Goal: Task Accomplishment & Management: Manage account settings

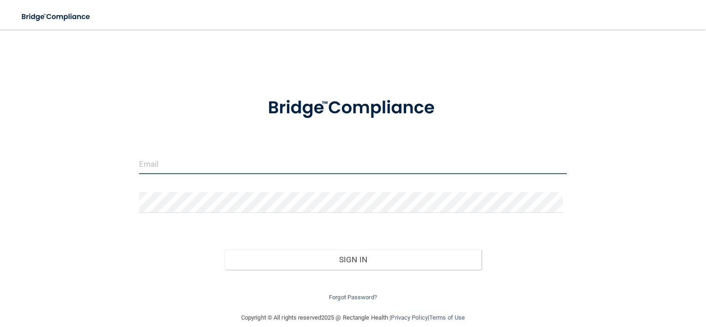
click at [191, 163] on input "email" at bounding box center [353, 163] width 428 height 21
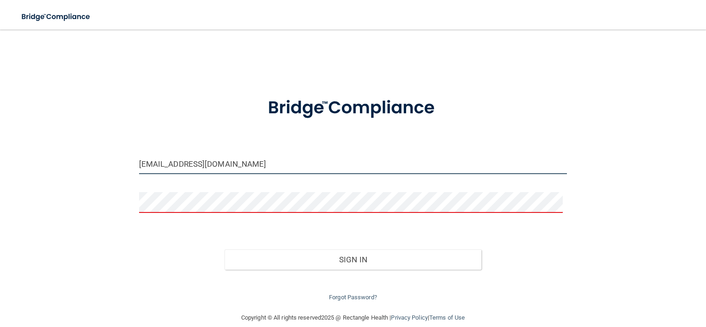
click at [231, 153] on input "[EMAIL_ADDRESS][DOMAIN_NAME]" at bounding box center [353, 163] width 428 height 21
click at [264, 162] on input "[EMAIL_ADDRESS][DOMAIN_NAME]" at bounding box center [353, 163] width 428 height 21
drag, startPoint x: 264, startPoint y: 162, endPoint x: 33, endPoint y: 147, distance: 231.5
click at [33, 147] on div "[EMAIL_ADDRESS][DOMAIN_NAME] Invalid email/password. You don't have permission …" at bounding box center [352, 171] width 669 height 264
type input "[EMAIL_ADDRESS][DOMAIN_NAME]"
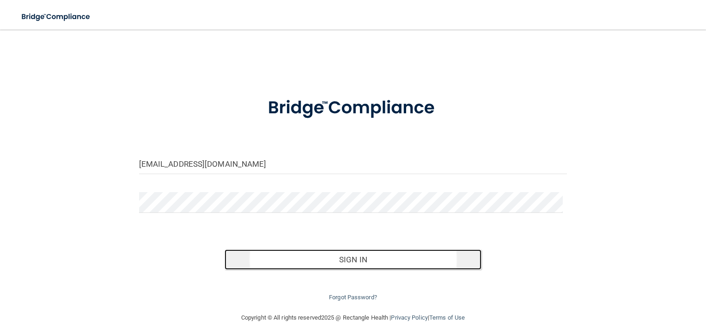
click at [260, 257] on button "Sign In" at bounding box center [353, 260] width 257 height 20
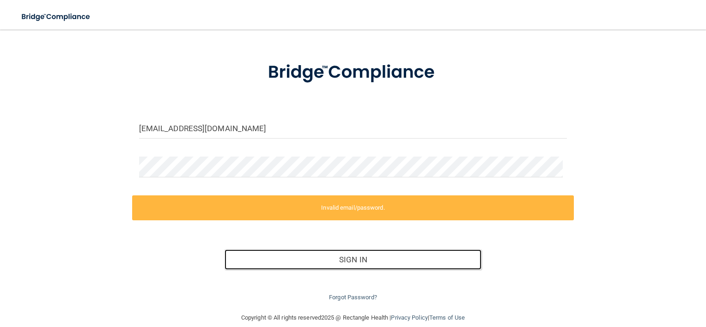
scroll to position [48, 0]
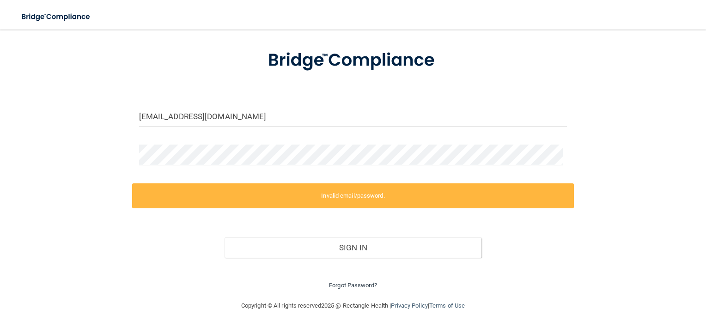
click at [343, 282] on link "Forgot Password?" at bounding box center [353, 285] width 48 height 7
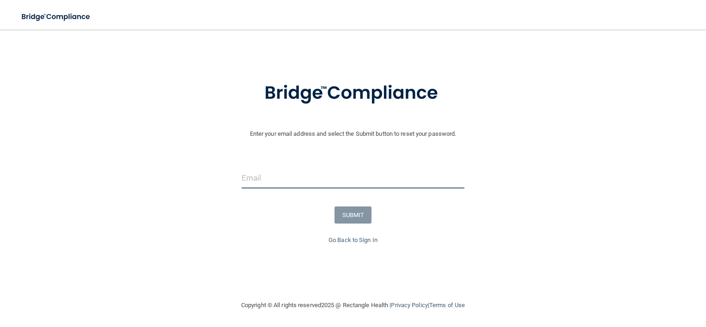
click at [280, 177] on input "email" at bounding box center [353, 178] width 223 height 21
click at [331, 181] on input "email" at bounding box center [353, 178] width 223 height 21
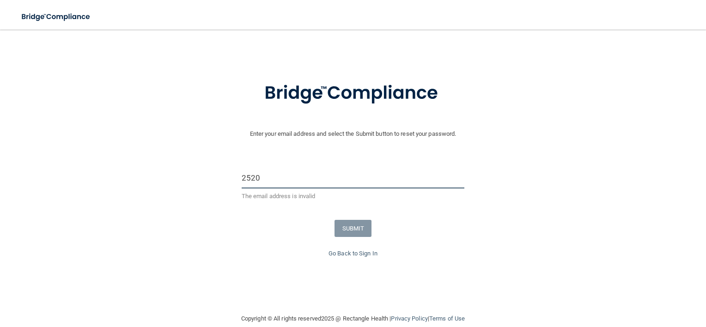
type input "[EMAIL_ADDRESS][DOMAIN_NAME]"
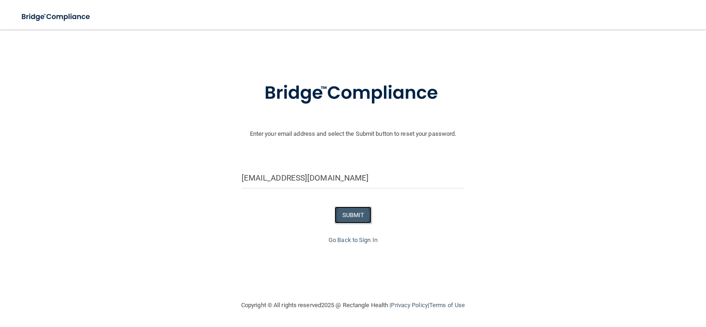
click at [351, 219] on button "SUBMIT" at bounding box center [353, 215] width 37 height 17
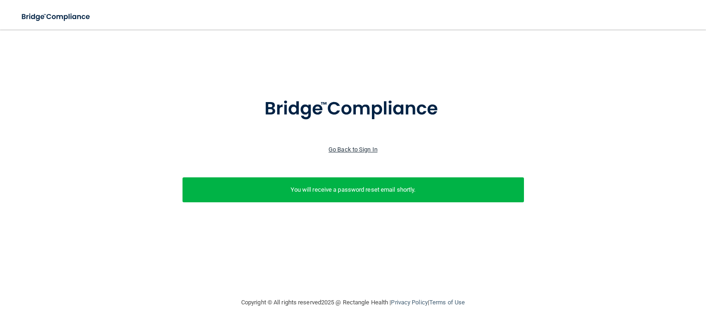
click at [359, 146] on link "Go Back to Sign In" at bounding box center [353, 149] width 49 height 7
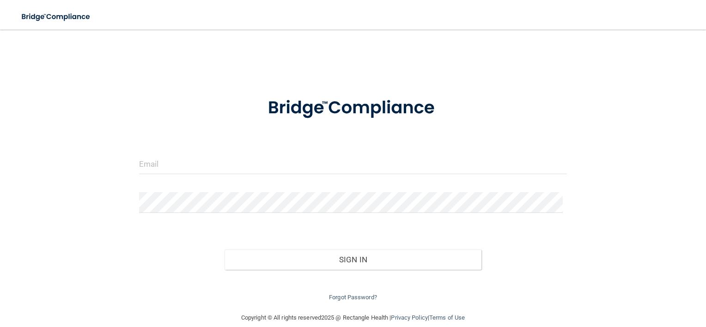
click at [486, 146] on form "Invalid email/password. You don't have permission to access that page. Sign In …" at bounding box center [353, 194] width 428 height 218
